Goal: Find specific page/section: Find specific page/section

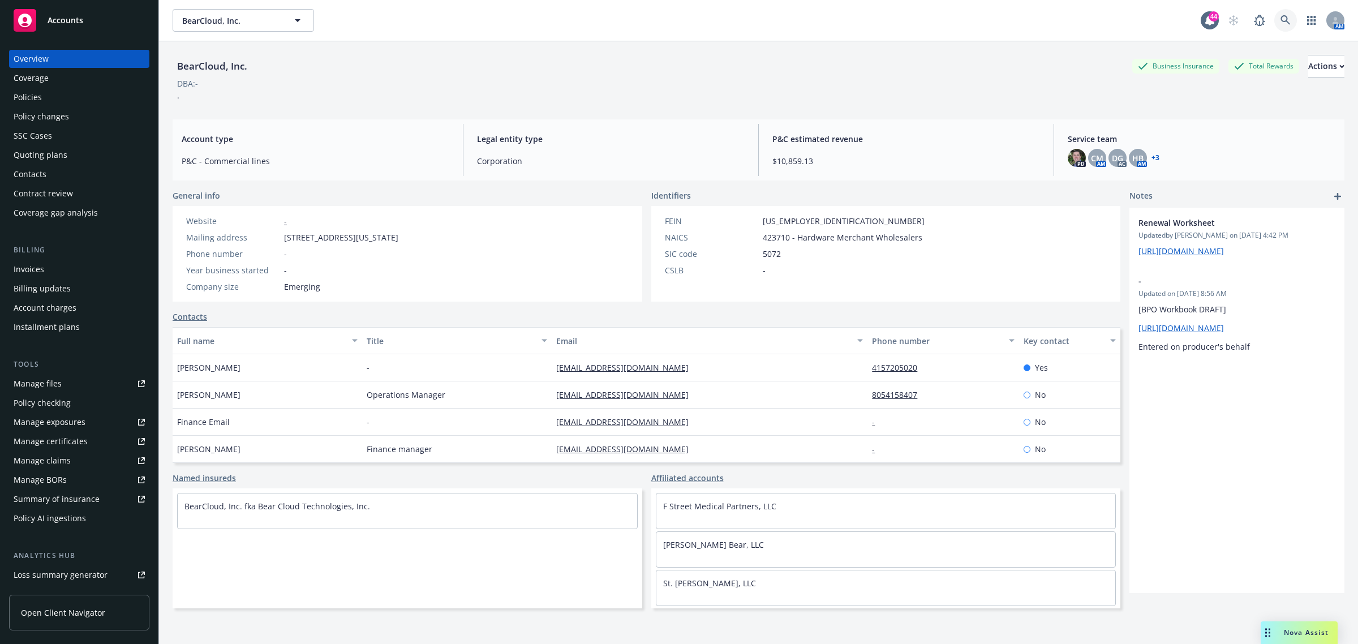
click at [1280, 15] on icon at bounding box center [1285, 20] width 10 height 10
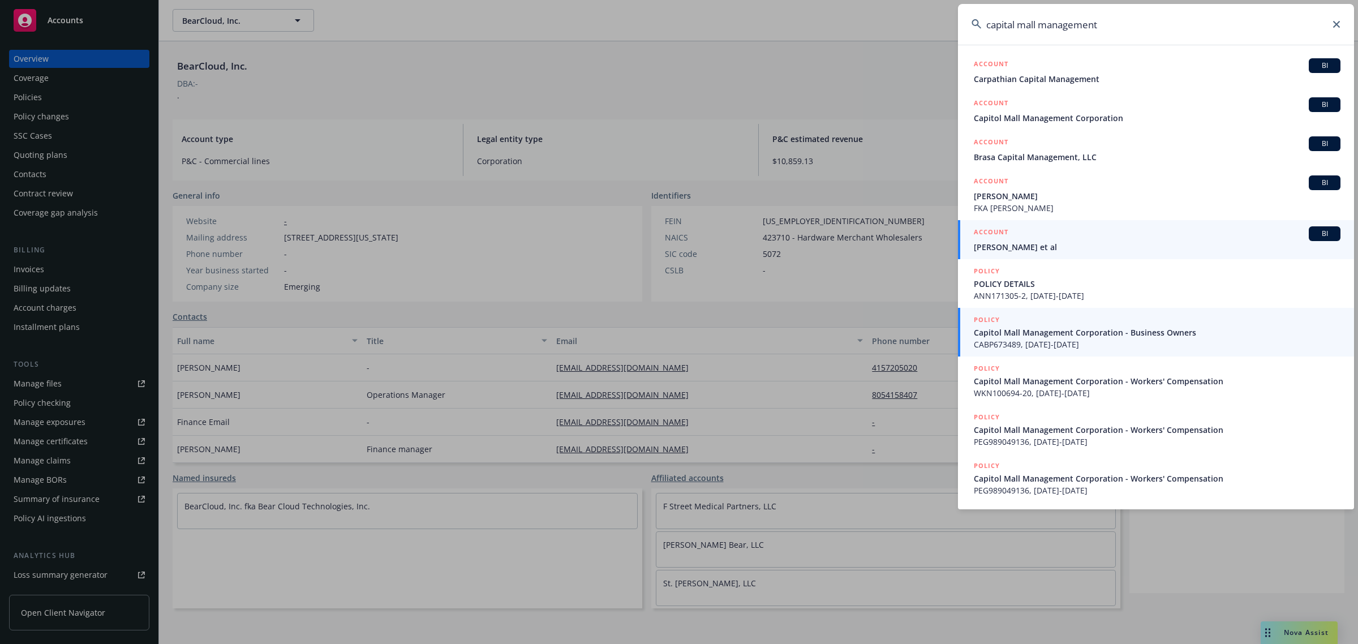
type input "capital mall management"
click at [1126, 332] on span "Capitol Mall Management Corporation - Business Owners" at bounding box center [1157, 332] width 367 height 12
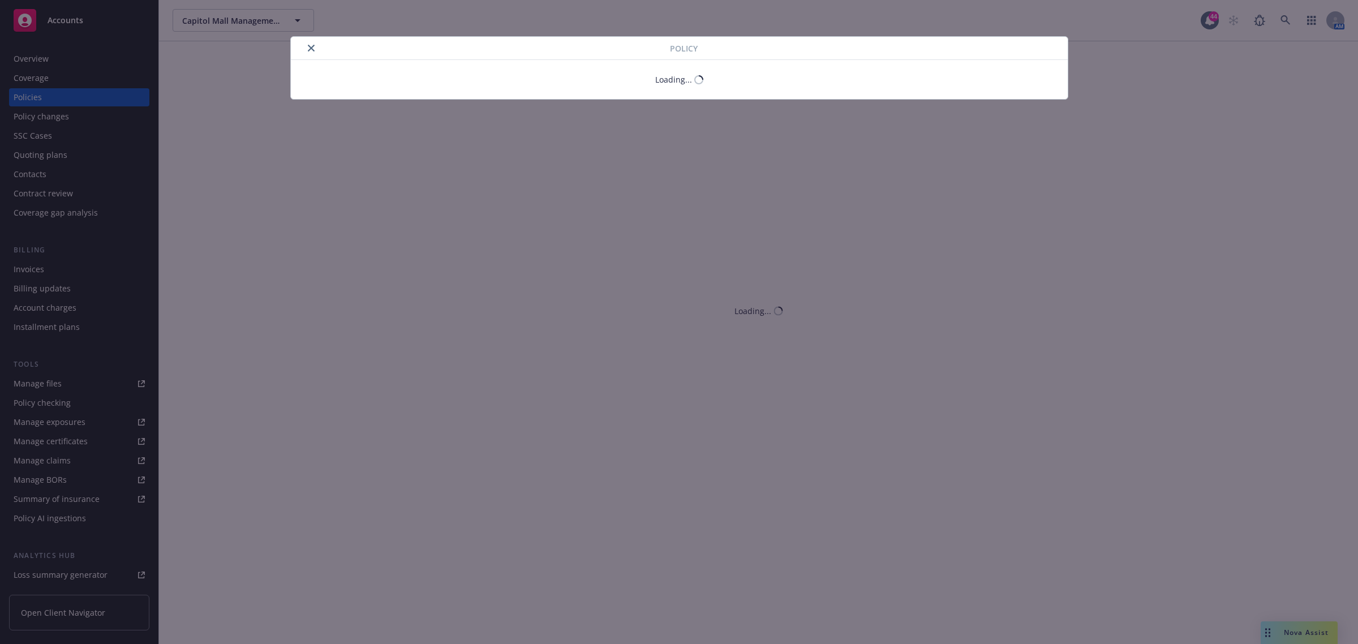
click at [312, 48] on icon "close" at bounding box center [311, 48] width 7 height 7
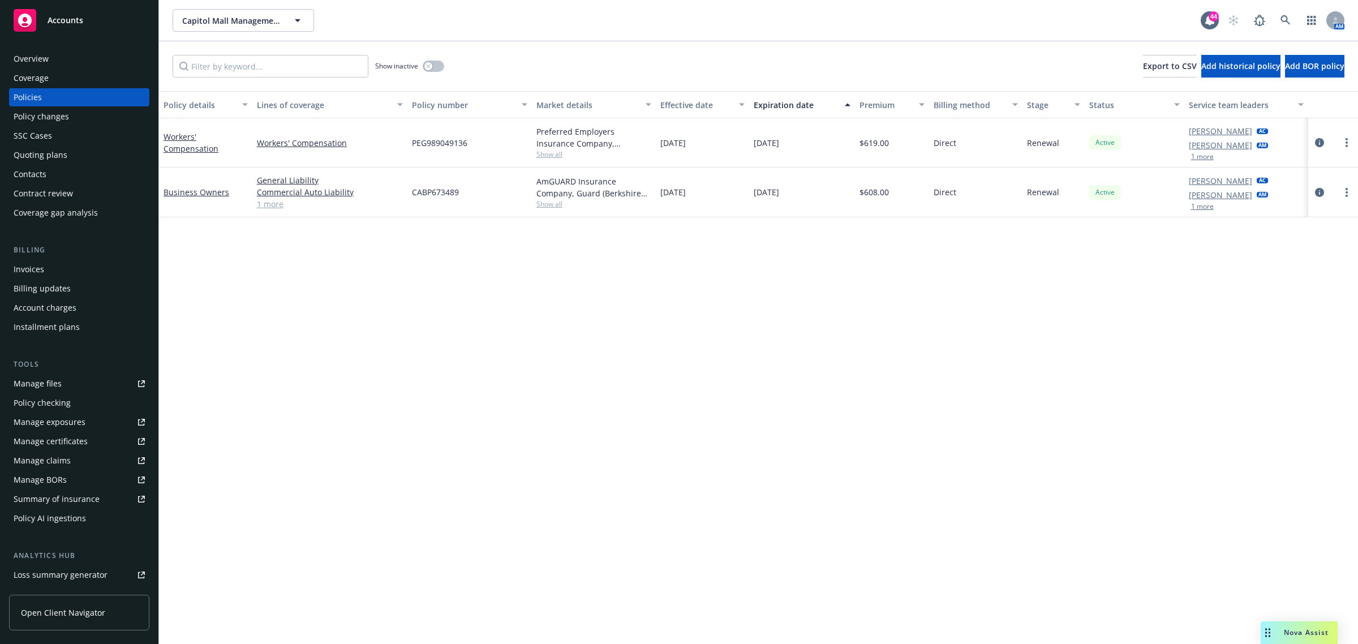
click at [37, 61] on div "Overview" at bounding box center [31, 59] width 35 height 18
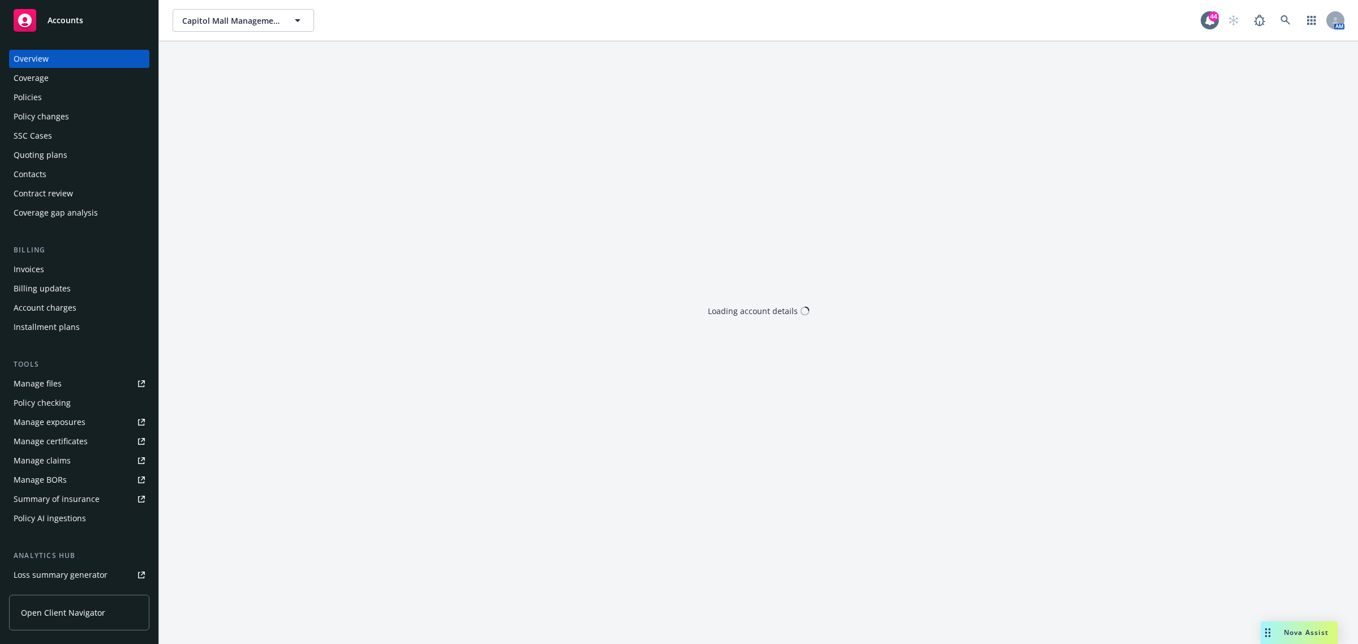
click at [32, 102] on div "Policies" at bounding box center [28, 97] width 28 height 18
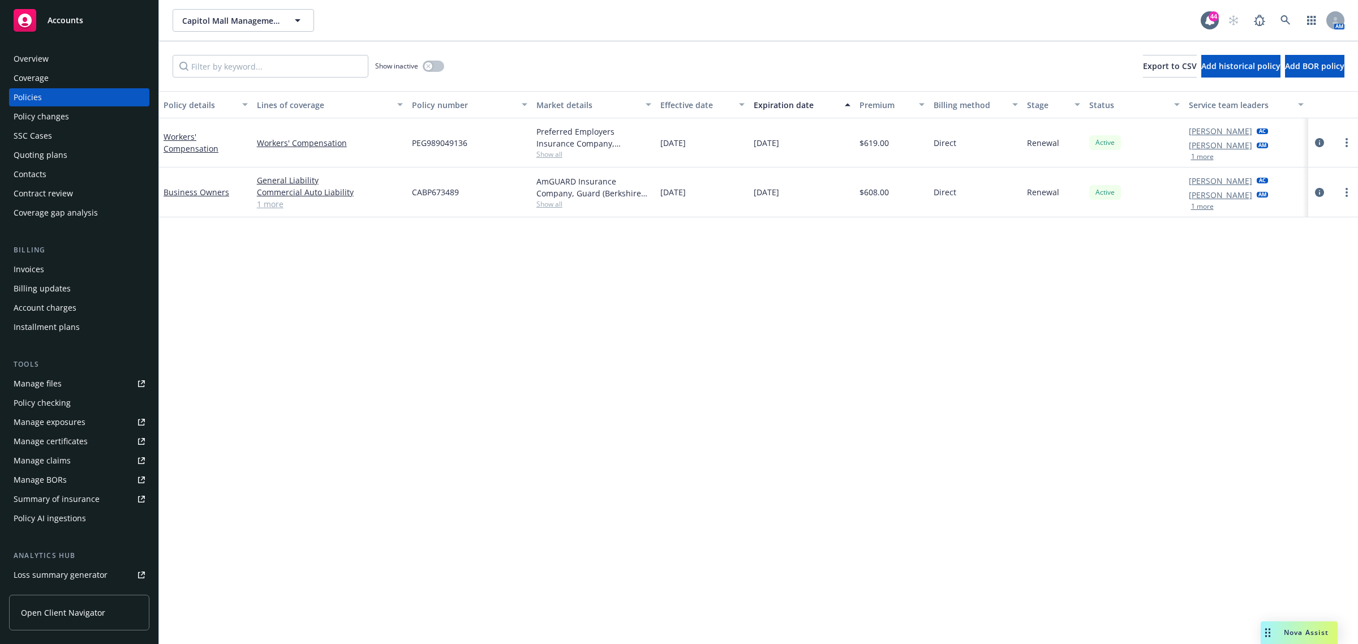
click at [44, 62] on div "Overview" at bounding box center [31, 59] width 35 height 18
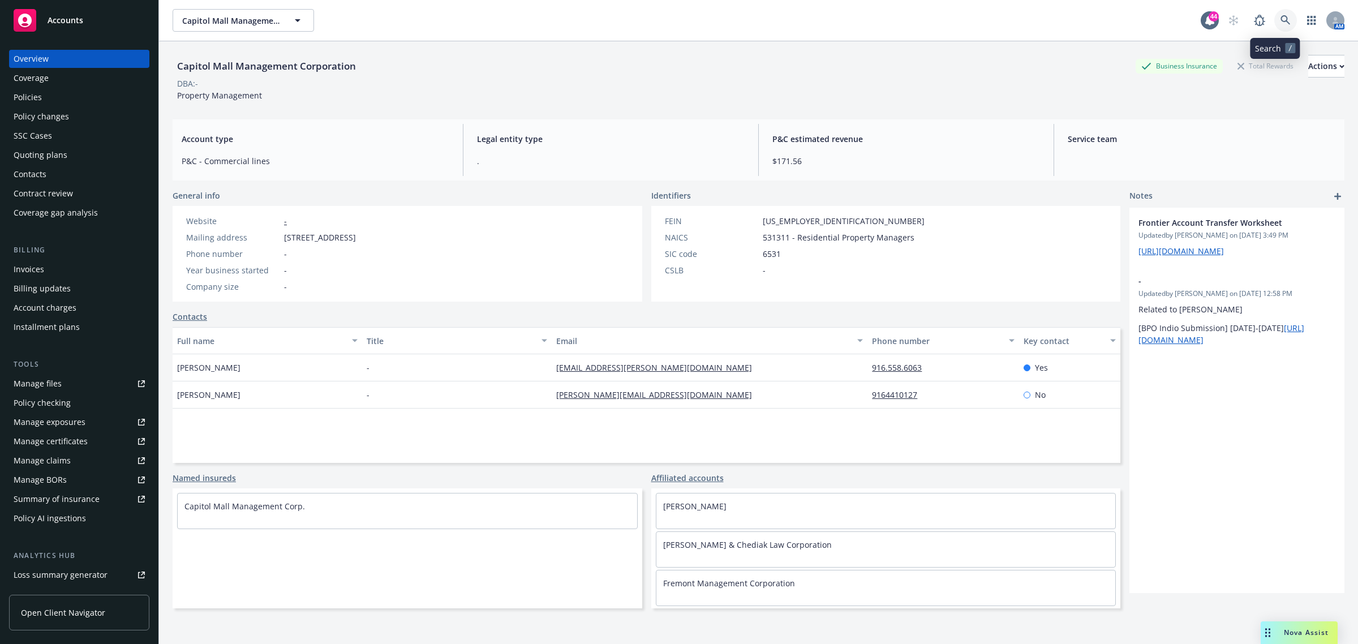
click at [1280, 20] on icon at bounding box center [1285, 20] width 10 height 10
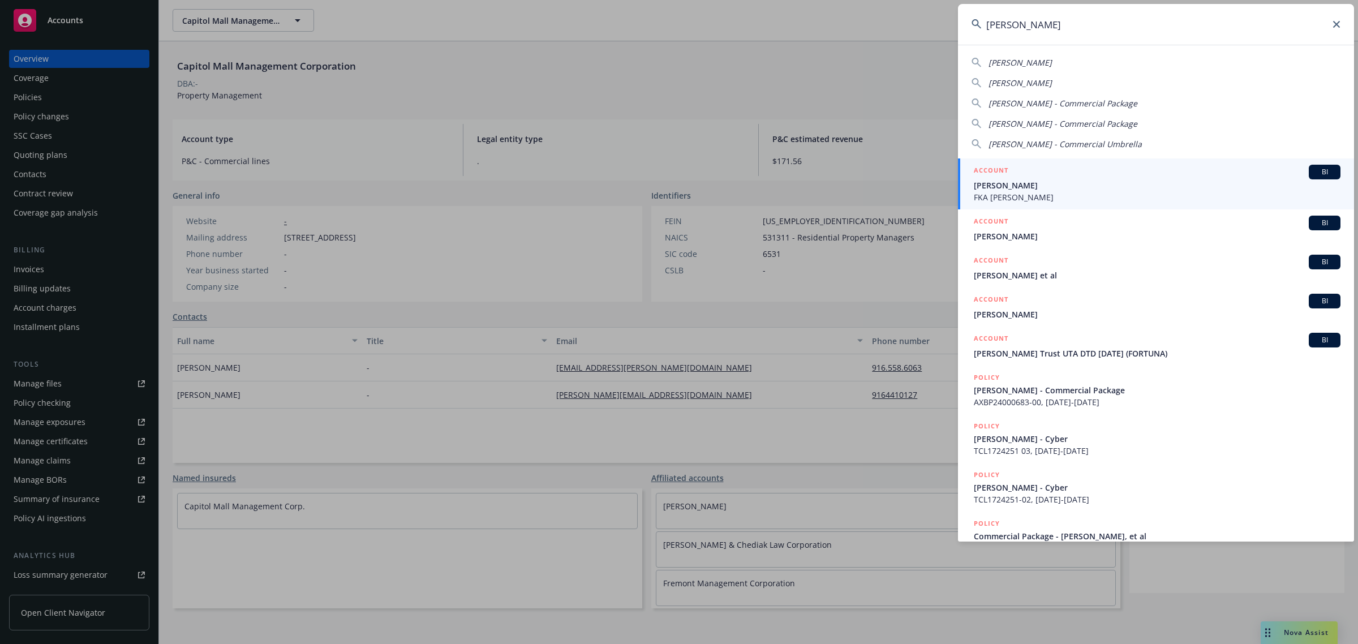
type input "janet chediak"
click at [1040, 179] on span "Janet Chediak" at bounding box center [1157, 185] width 367 height 12
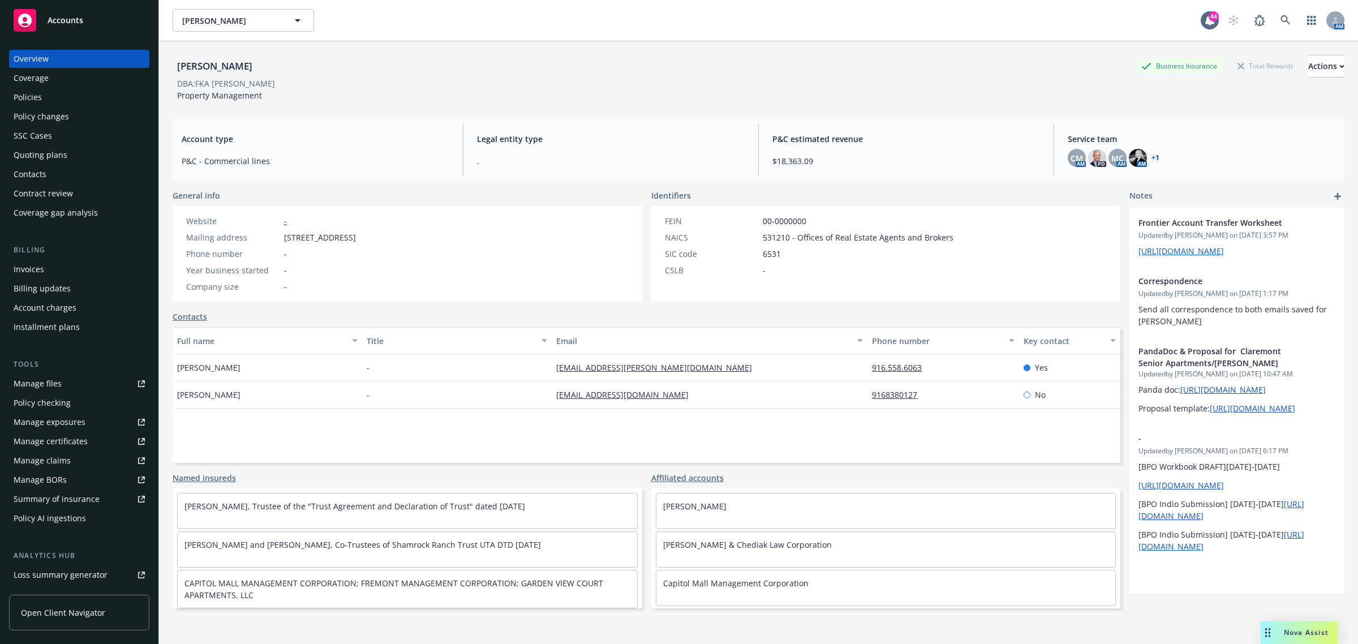
click at [49, 98] on div "Policies" at bounding box center [79, 97] width 131 height 18
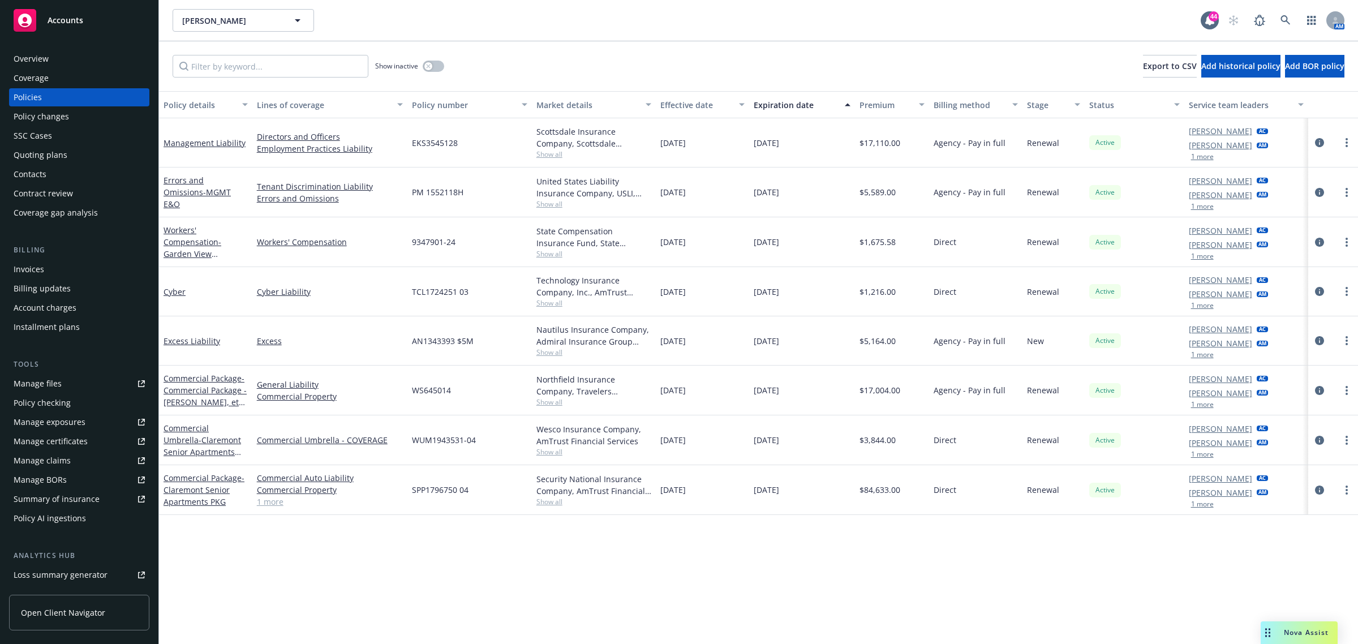
click at [46, 159] on div "Quoting plans" at bounding box center [41, 155] width 54 height 18
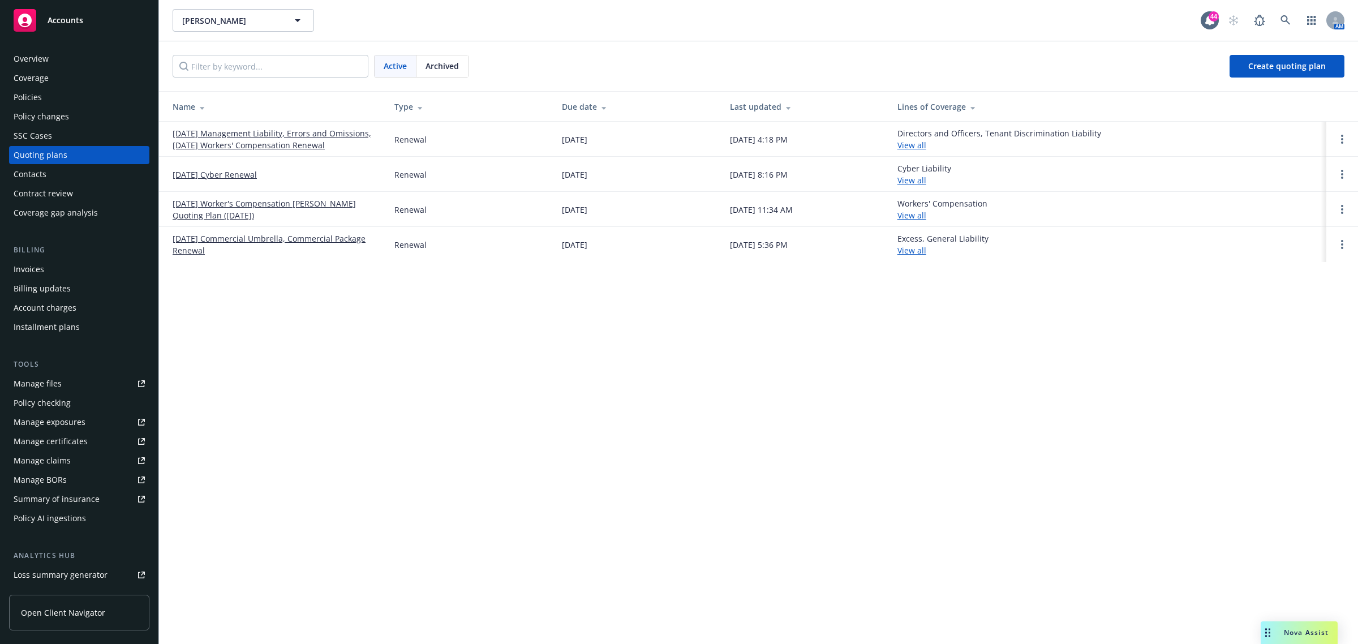
click at [242, 141] on link "10/01/25 Management Liability, Errors and Omissions, 10/18/25 Workers' Compensa…" at bounding box center [275, 139] width 204 height 24
